Goal: Task Accomplishment & Management: Use online tool/utility

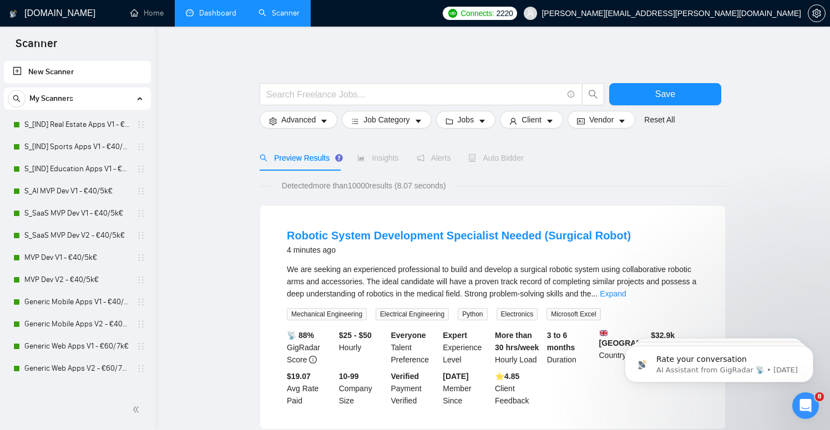
click at [201, 13] on link "Dashboard" at bounding box center [211, 12] width 50 height 9
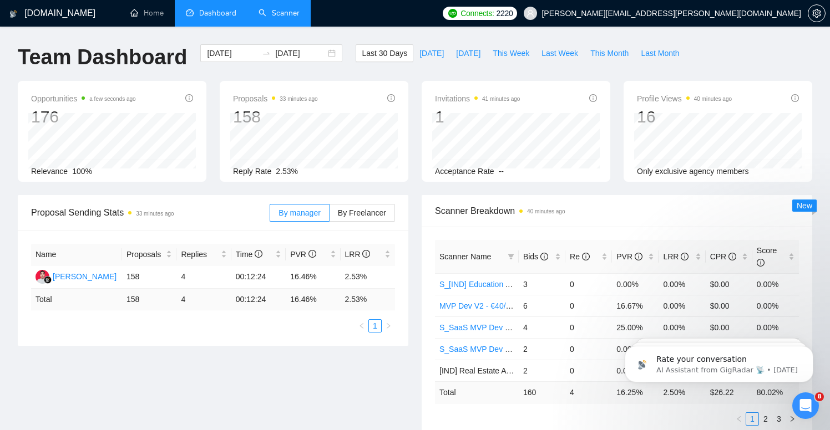
click at [281, 18] on link "Scanner" at bounding box center [278, 12] width 41 height 9
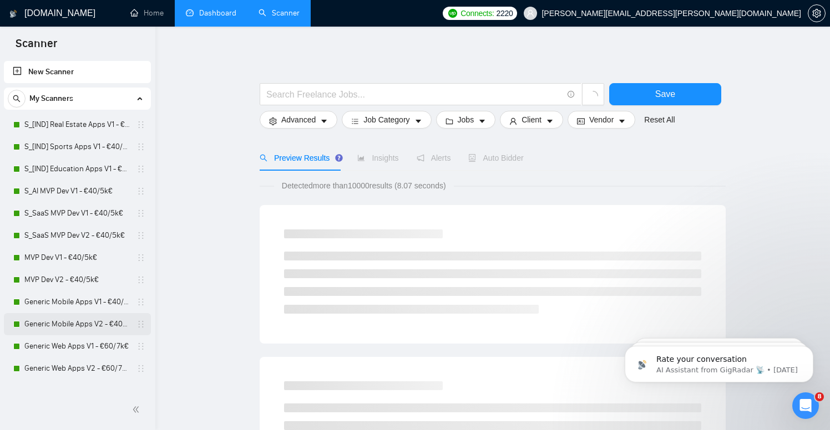
click at [83, 324] on link "Generic Mobile Apps V2 - €40/5k€" at bounding box center [76, 324] width 105 height 22
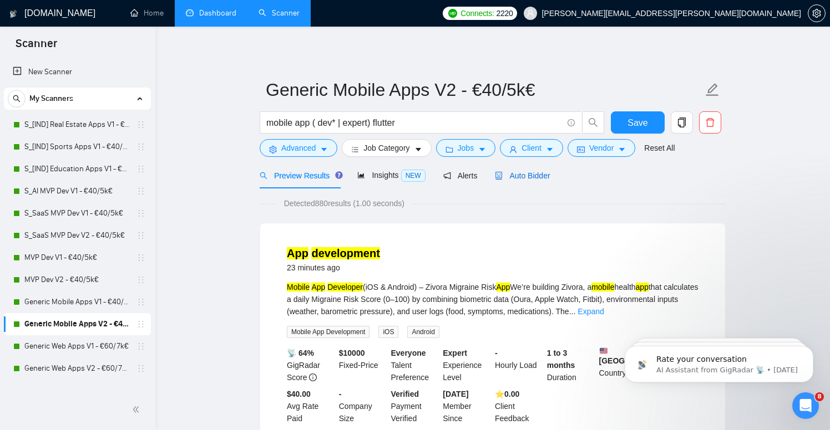
click at [540, 179] on span "Auto Bidder" at bounding box center [522, 175] width 55 height 9
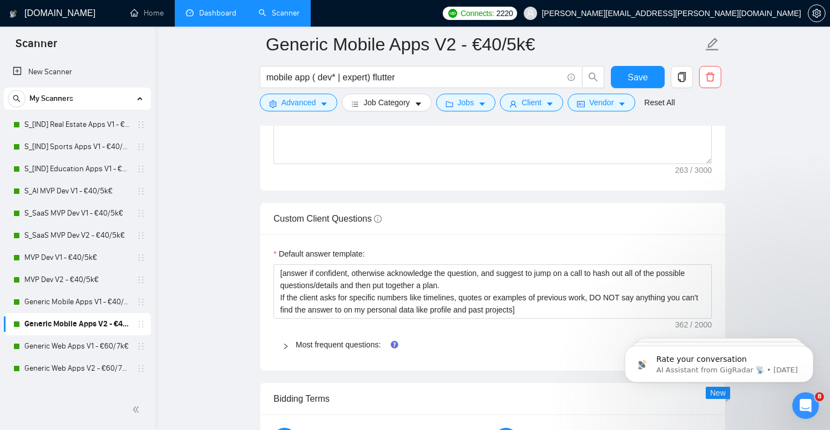
scroll to position [1698, 0]
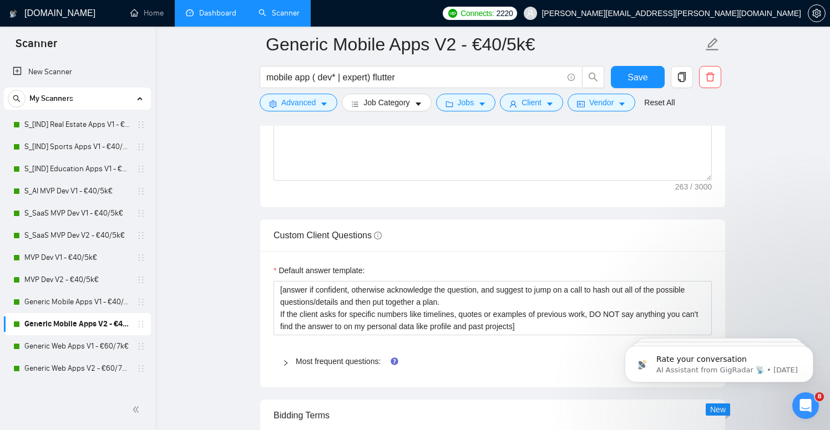
click at [307, 353] on div "Most frequent questions:" at bounding box center [492, 362] width 438 height 26
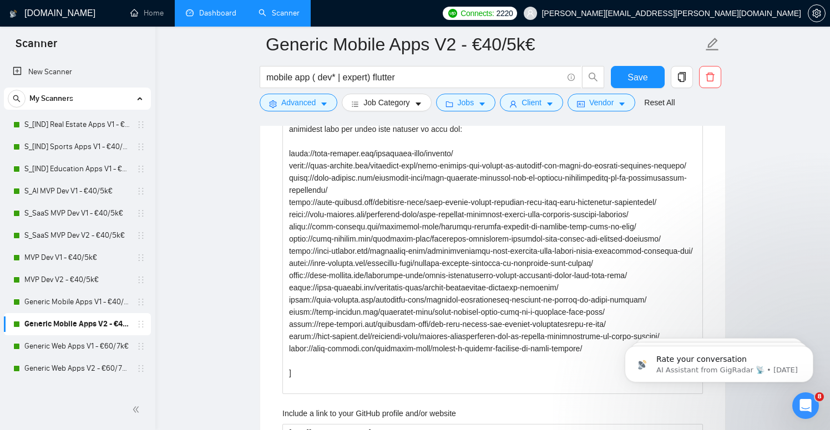
scroll to position [1961, 0]
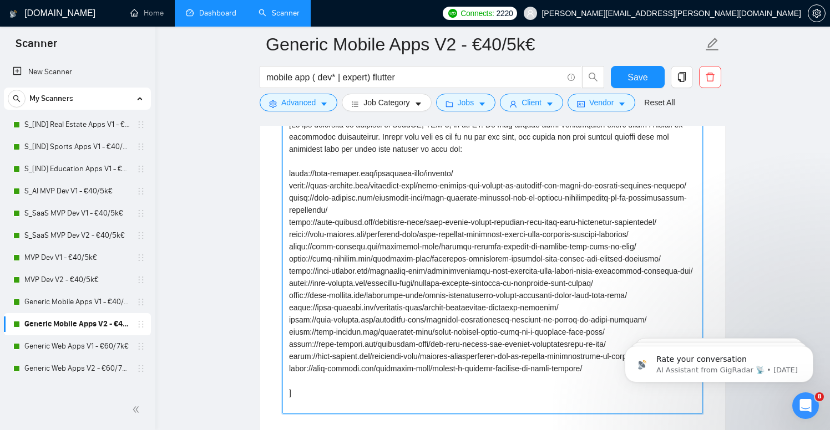
click at [486, 171] on projects "Describe your recent experience with similar projects" at bounding box center [492, 265] width 420 height 298
click at [410, 222] on projects "Describe your recent experience with similar projects" at bounding box center [492, 265] width 420 height 298
click at [400, 235] on projects "Describe your recent experience with similar projects" at bounding box center [492, 265] width 420 height 298
click at [510, 307] on projects "Describe your recent experience with similar projects" at bounding box center [492, 265] width 420 height 298
